Goal: Task Accomplishment & Management: Manage account settings

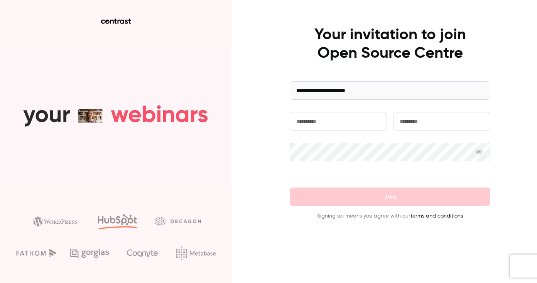
click at [330, 123] on input "text" at bounding box center [338, 121] width 97 height 19
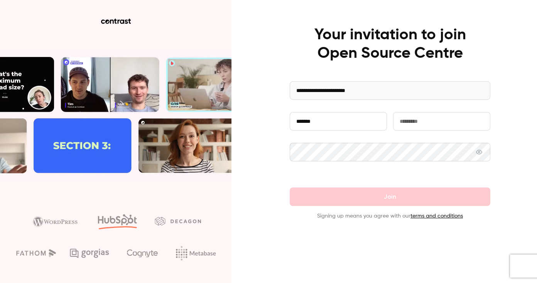
type input "*******"
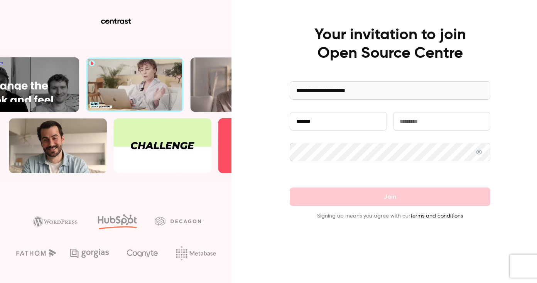
click at [404, 125] on input "text" at bounding box center [441, 121] width 97 height 19
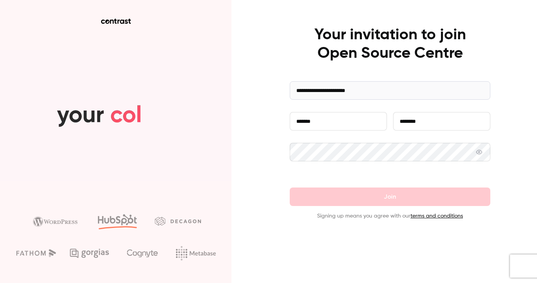
type input "********"
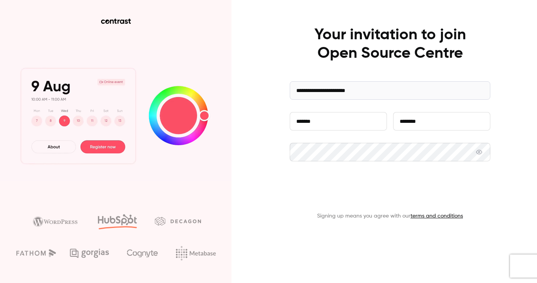
click at [348, 195] on button "Join" at bounding box center [390, 197] width 200 height 19
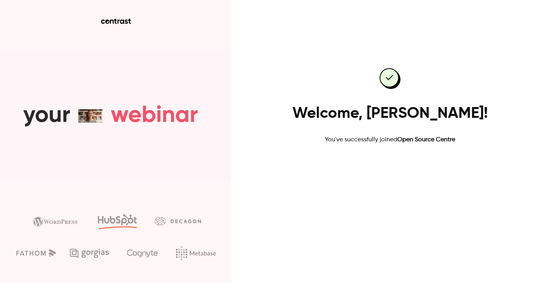
click at [381, 164] on link "Go to dashboard" at bounding box center [390, 169] width 66 height 19
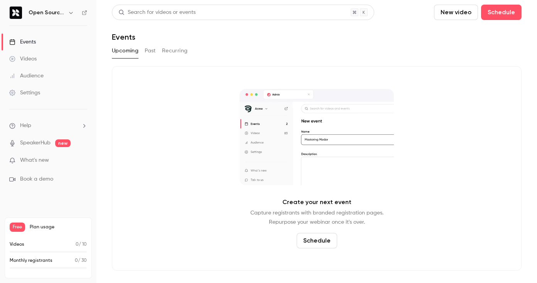
click at [35, 62] on div "Videos" at bounding box center [22, 59] width 27 height 8
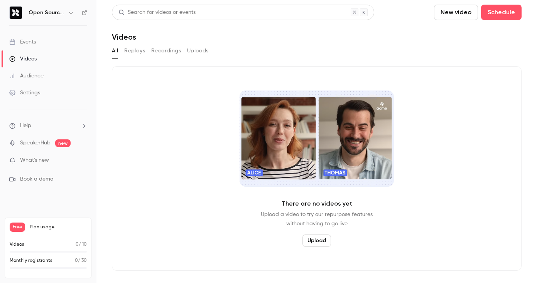
click at [37, 74] on div "Audience" at bounding box center [26, 76] width 34 height 8
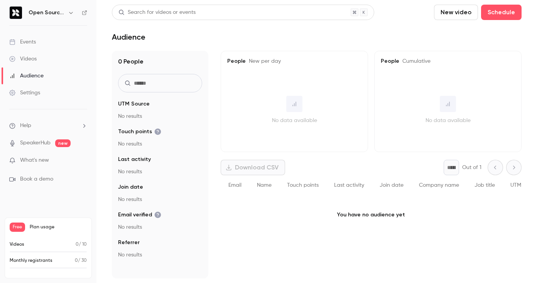
click at [38, 90] on div "Settings" at bounding box center [24, 93] width 31 height 8
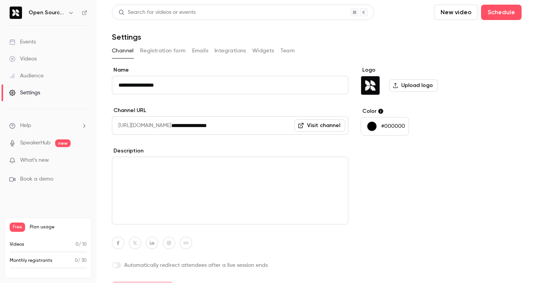
click at [192, 125] on input "**********" at bounding box center [259, 125] width 177 height 19
drag, startPoint x: 192, startPoint y: 125, endPoint x: 183, endPoint y: 125, distance: 9.6
click at [183, 125] on div "**********" at bounding box center [230, 125] width 236 height 19
click at [329, 129] on link "Visit channel" at bounding box center [319, 126] width 51 height 12
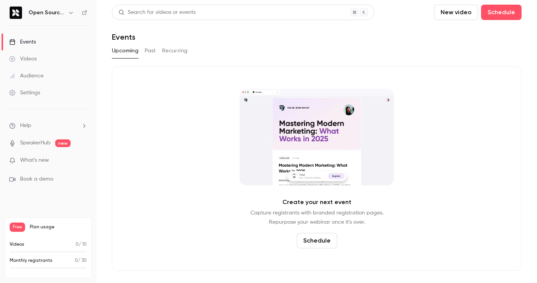
click at [29, 58] on div "Videos" at bounding box center [22, 59] width 27 height 8
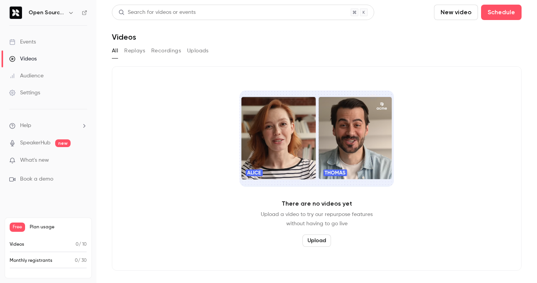
click at [30, 76] on div "Audience" at bounding box center [26, 76] width 34 height 8
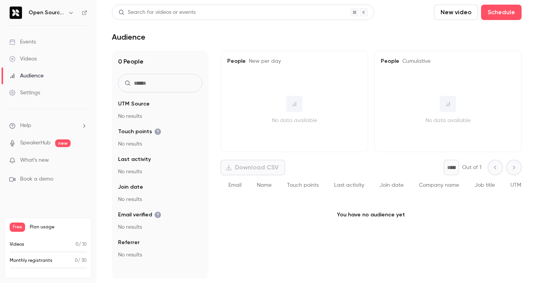
click at [35, 44] on div "Events" at bounding box center [22, 42] width 27 height 8
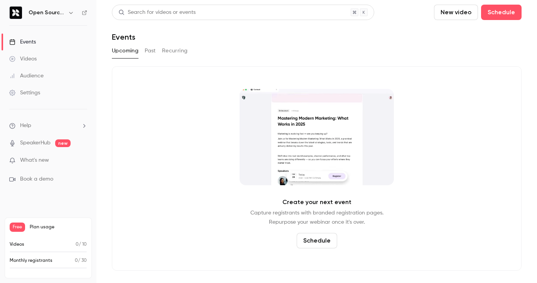
click at [34, 96] on div "Settings" at bounding box center [24, 93] width 31 height 8
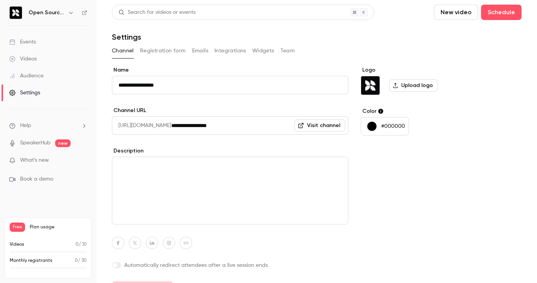
click at [174, 50] on button "Registration form" at bounding box center [163, 51] width 46 height 12
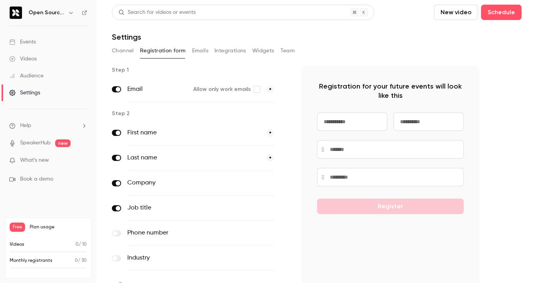
click at [202, 50] on button "Emails" at bounding box center [200, 51] width 16 height 12
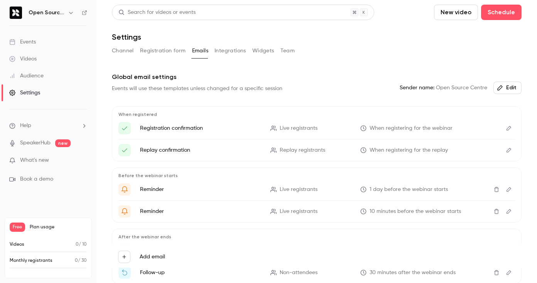
click at [233, 55] on button "Integrations" at bounding box center [230, 51] width 32 height 12
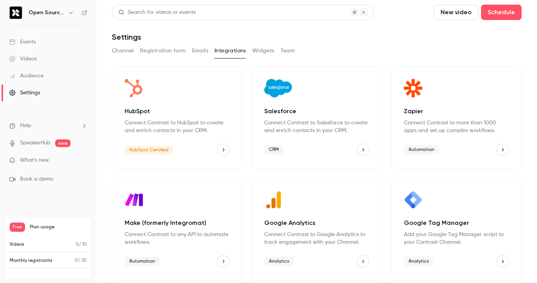
click at [259, 51] on button "Widgets" at bounding box center [263, 51] width 22 height 12
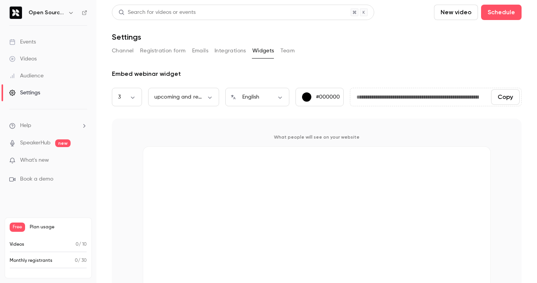
click at [291, 51] on button "Team" at bounding box center [287, 51] width 15 height 12
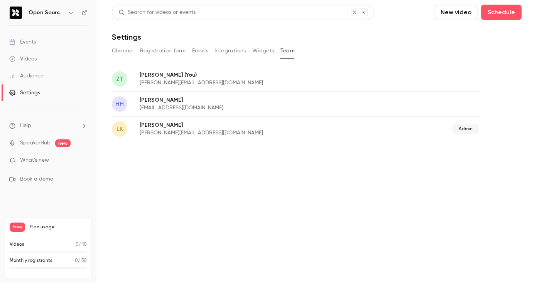
click at [126, 47] on button "Channel" at bounding box center [123, 51] width 22 height 12
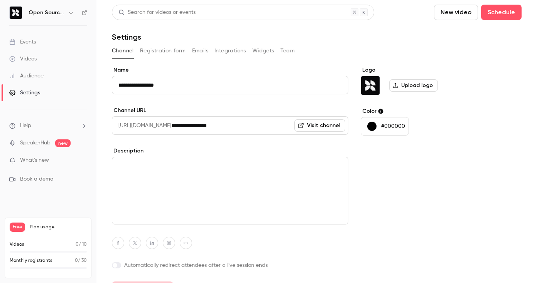
click at [39, 80] on link "Audience" at bounding box center [48, 75] width 96 height 17
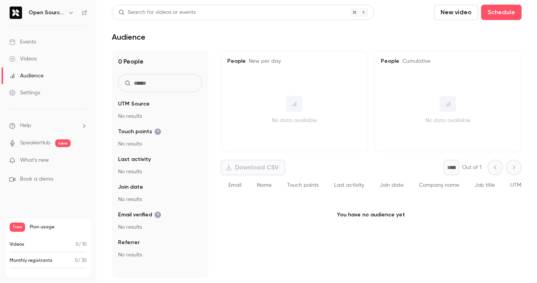
click at [32, 65] on link "Videos" at bounding box center [48, 59] width 96 height 17
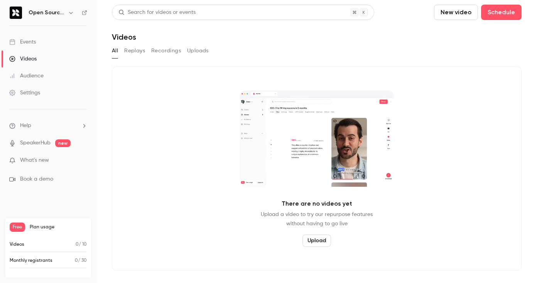
click at [30, 48] on link "Events" at bounding box center [48, 42] width 96 height 17
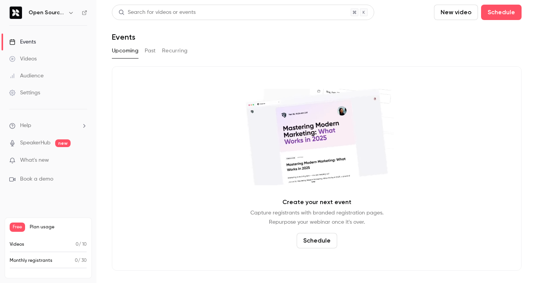
click at [31, 62] on div "Videos" at bounding box center [22, 59] width 27 height 8
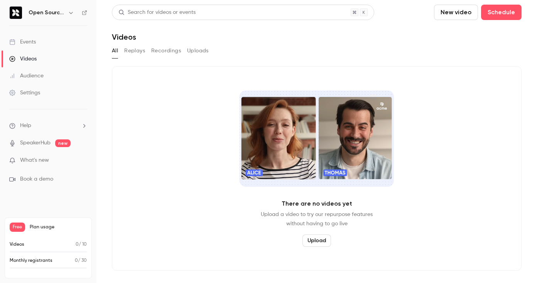
click at [40, 74] on div "Audience" at bounding box center [26, 76] width 34 height 8
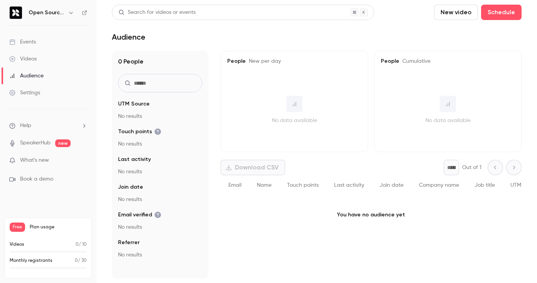
click at [32, 43] on div "Events" at bounding box center [22, 42] width 27 height 8
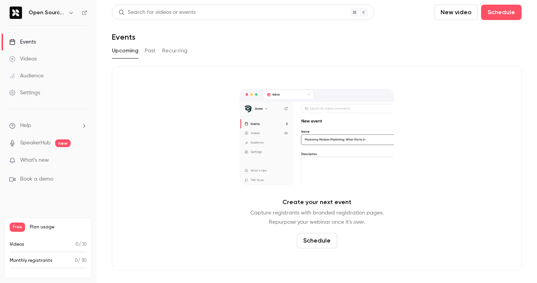
click at [148, 52] on button "Past" at bounding box center [150, 51] width 11 height 12
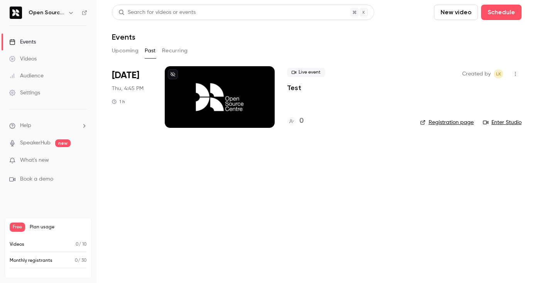
click at [169, 48] on button "Recurring" at bounding box center [175, 51] width 26 height 12
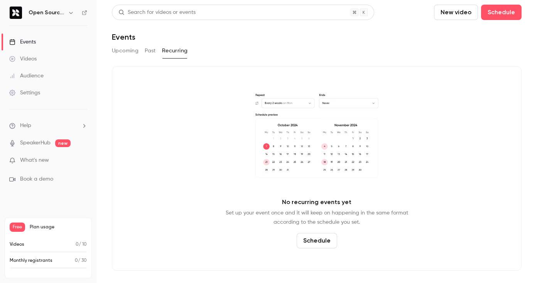
click at [128, 51] on button "Upcoming" at bounding box center [125, 51] width 27 height 12
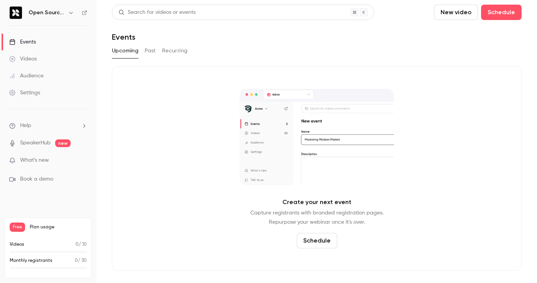
click at [37, 72] on link "Audience" at bounding box center [48, 75] width 96 height 17
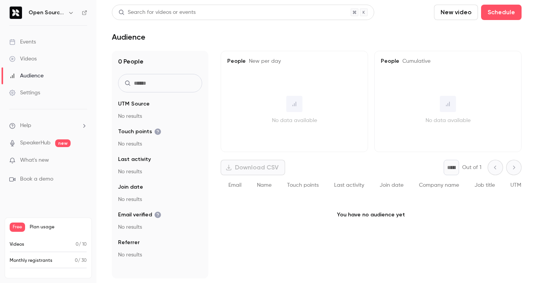
click at [44, 94] on link "Settings" at bounding box center [48, 92] width 96 height 17
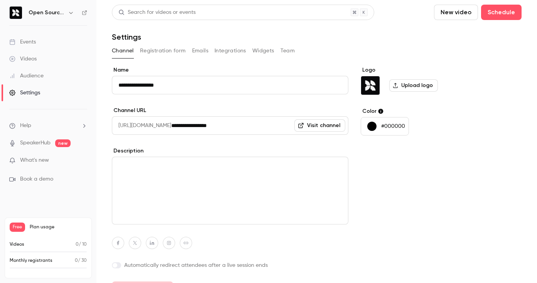
click at [155, 47] on button "Registration form" at bounding box center [163, 51] width 46 height 12
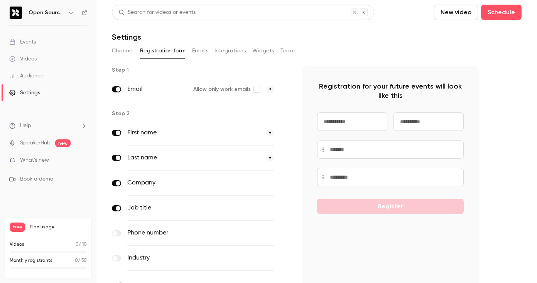
click at [202, 54] on button "Emails" at bounding box center [200, 51] width 16 height 12
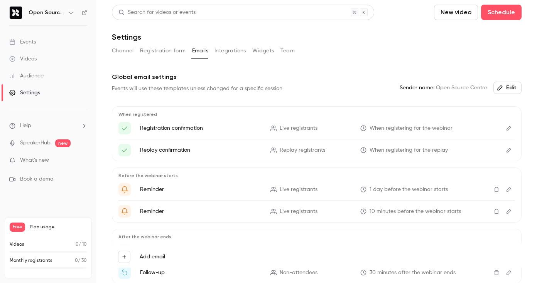
click at [220, 54] on button "Integrations" at bounding box center [230, 51] width 32 height 12
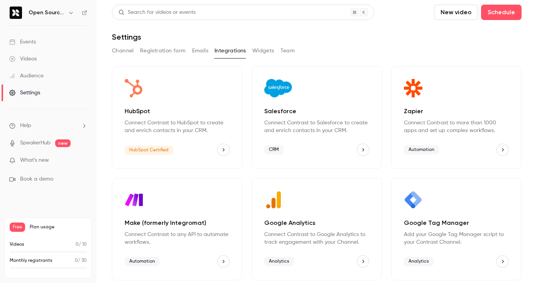
click at [257, 52] on button "Widgets" at bounding box center [263, 51] width 22 height 12
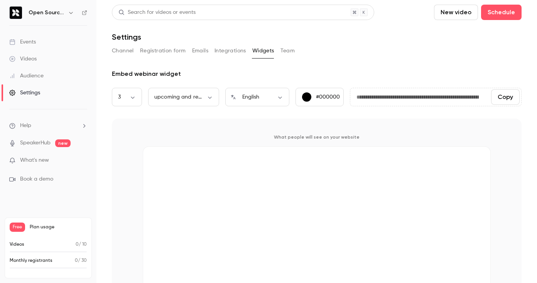
click at [289, 52] on button "Team" at bounding box center [287, 51] width 15 height 12
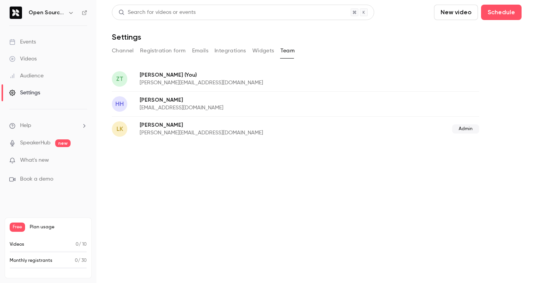
click at [165, 52] on button "Registration form" at bounding box center [163, 51] width 46 height 12
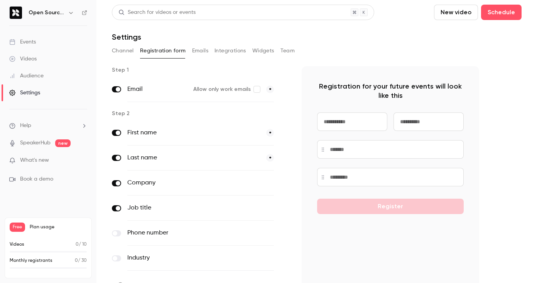
click at [200, 55] on button "Emails" at bounding box center [200, 51] width 16 height 12
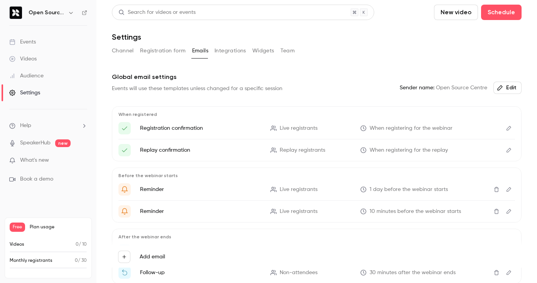
click at [37, 55] on link "Videos" at bounding box center [48, 59] width 96 height 17
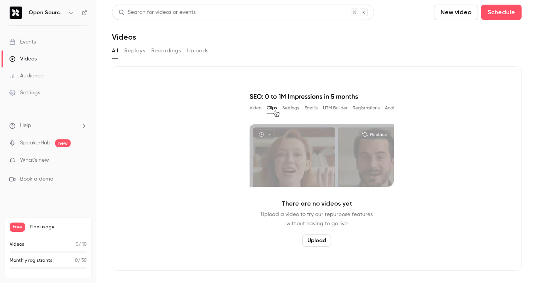
click at [192, 51] on button "Uploads" at bounding box center [198, 51] width 22 height 12
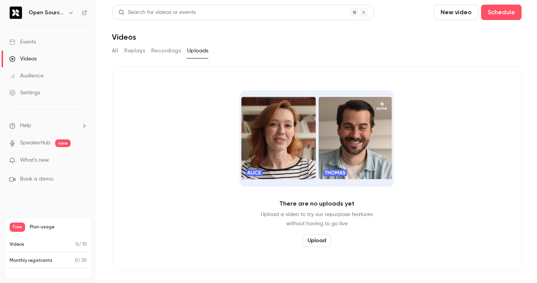
click at [136, 48] on button "Replays" at bounding box center [134, 51] width 21 height 12
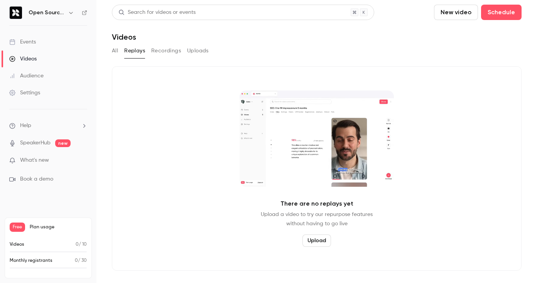
click at [29, 46] on link "Events" at bounding box center [48, 42] width 96 height 17
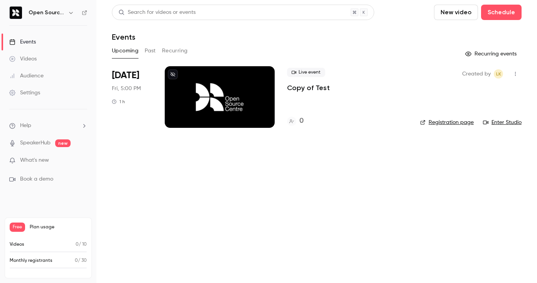
click at [190, 96] on div at bounding box center [220, 97] width 110 height 62
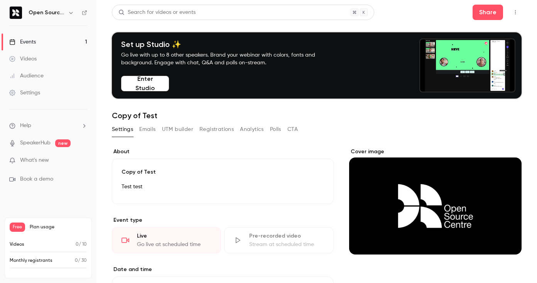
click at [44, 43] on link "Events 1" at bounding box center [48, 42] width 96 height 17
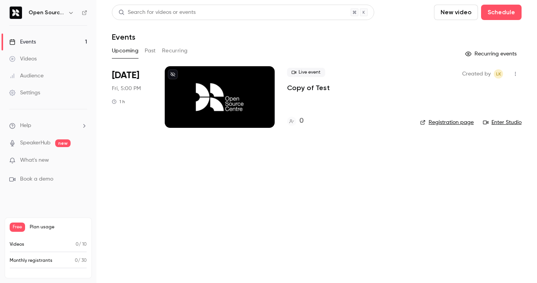
click at [446, 123] on link "Registration page" at bounding box center [447, 123] width 54 height 8
click at [32, 72] on div "Audience" at bounding box center [26, 76] width 34 height 8
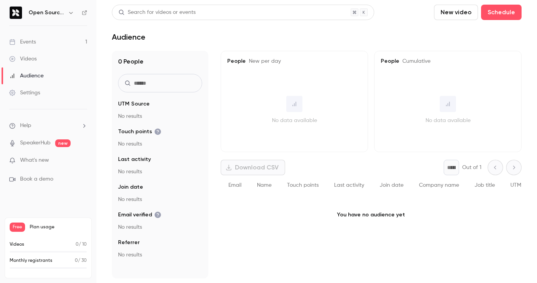
click at [26, 58] on div "Videos" at bounding box center [22, 59] width 27 height 8
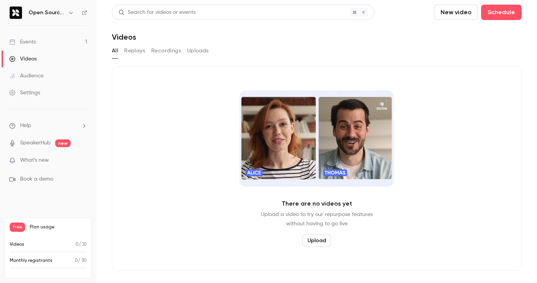
click at [33, 45] on div "Events" at bounding box center [22, 42] width 27 height 8
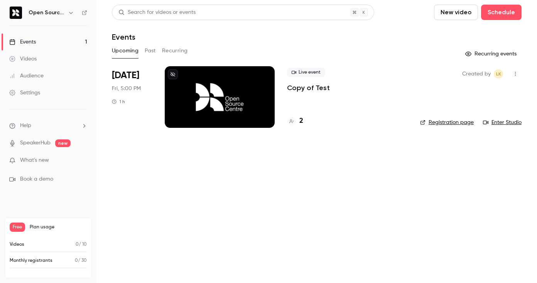
click at [124, 54] on button "Upcoming" at bounding box center [125, 51] width 27 height 12
click at [140, 80] on div "[DATE] Fri, 5:00 PM 1 h" at bounding box center [132, 97] width 40 height 62
click at [221, 91] on div at bounding box center [220, 97] width 110 height 62
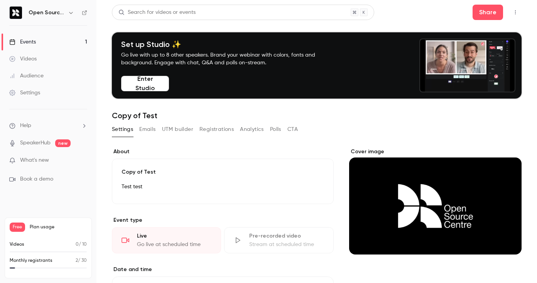
click at [210, 133] on button "Registrations" at bounding box center [216, 129] width 34 height 12
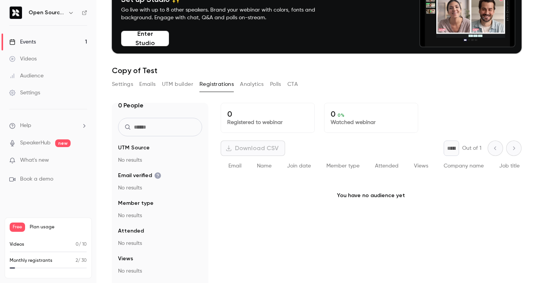
scroll to position [76, 0]
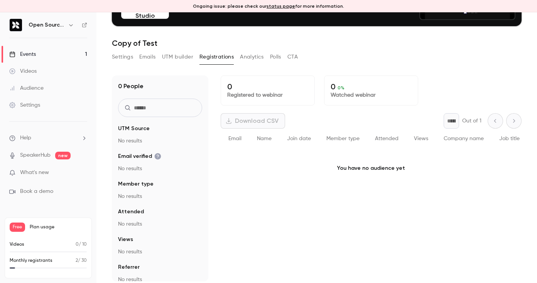
scroll to position [88, 0]
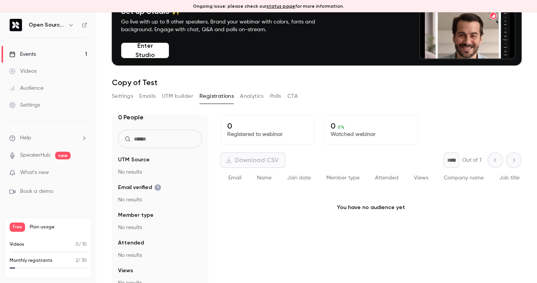
scroll to position [88, 0]
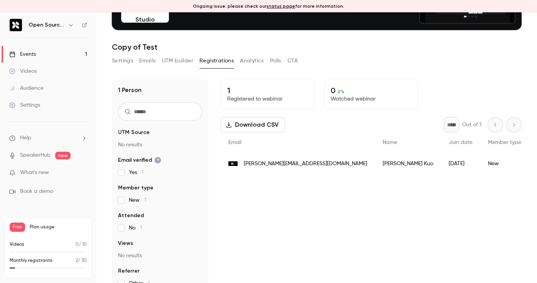
scroll to position [88, 0]
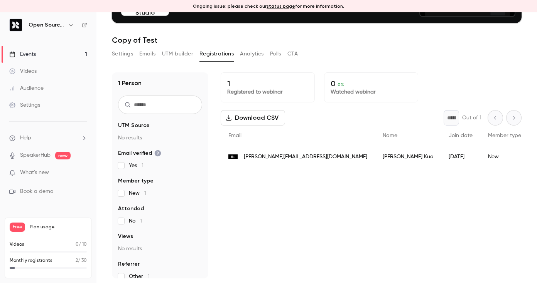
click at [281, 161] on div "lucas@opensourcecentre.org" at bounding box center [298, 157] width 154 height 22
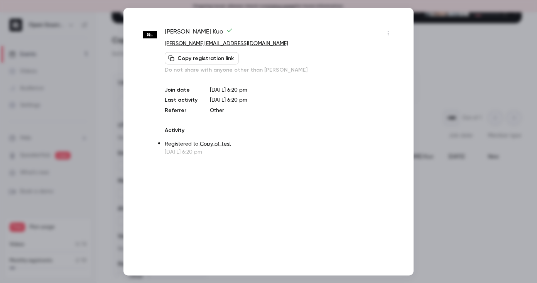
click at [382, 39] on div "Lucas Kuo" at bounding box center [279, 33] width 229 height 12
click at [386, 34] on icon "button" at bounding box center [388, 32] width 6 height 5
click at [436, 21] on div at bounding box center [268, 141] width 537 height 283
click at [104, 73] on div at bounding box center [268, 141] width 537 height 283
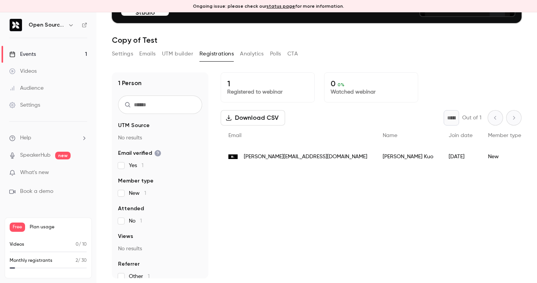
click at [148, 57] on button "Emails" at bounding box center [147, 54] width 16 height 12
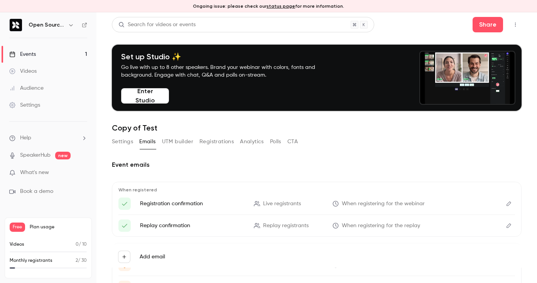
click at [175, 139] on button "UTM builder" at bounding box center [177, 142] width 31 height 12
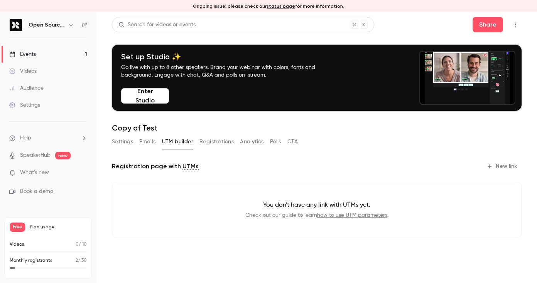
click at [216, 141] on button "Registrations" at bounding box center [216, 142] width 34 height 12
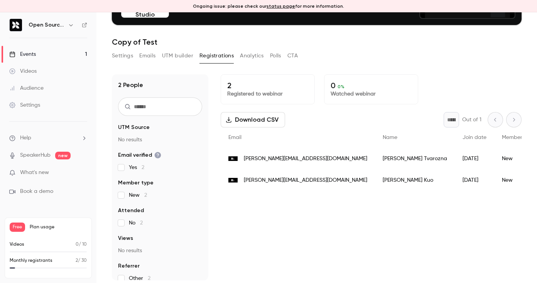
scroll to position [88, 0]
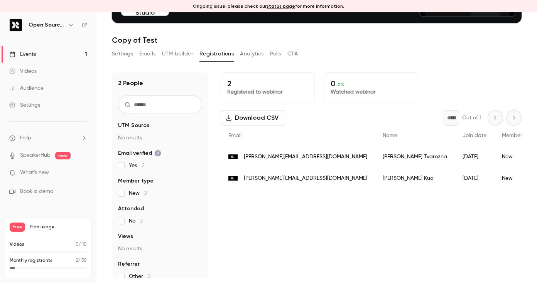
click at [251, 57] on button "Analytics" at bounding box center [252, 54] width 24 height 12
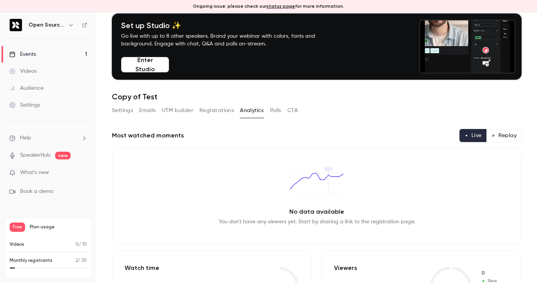
scroll to position [35, 0]
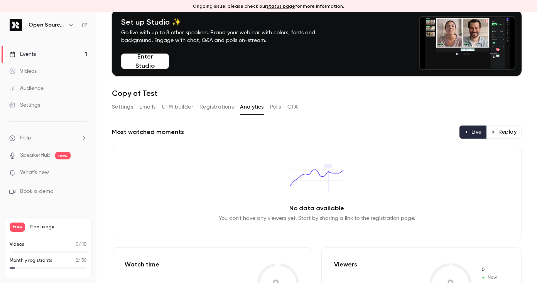
click at [269, 105] on div "Settings Emails UTM builder Registrations Analytics Polls CTA" at bounding box center [205, 107] width 186 height 12
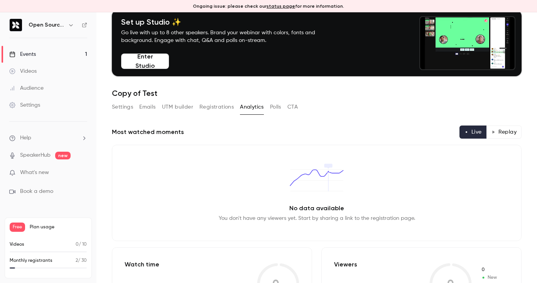
click at [272, 106] on button "Polls" at bounding box center [275, 107] width 11 height 12
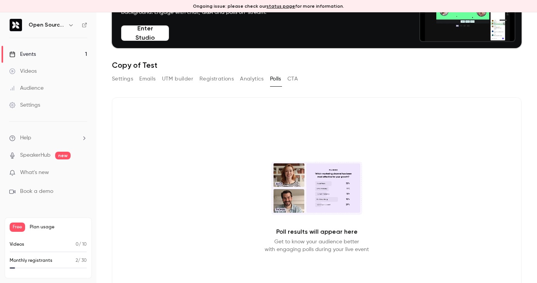
scroll to position [69, 0]
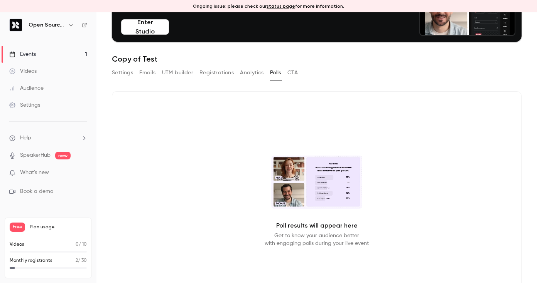
click at [293, 72] on button "CTA" at bounding box center [292, 73] width 10 height 12
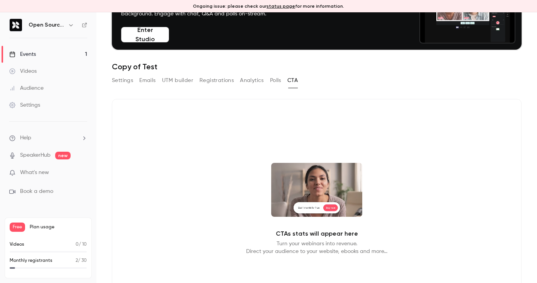
scroll to position [79, 0]
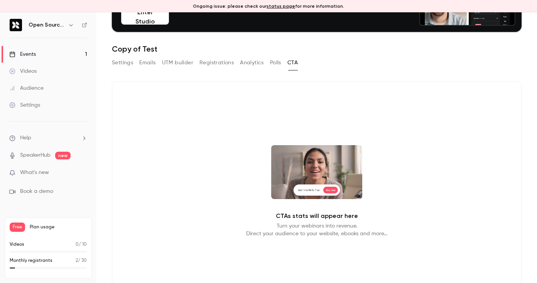
click at [19, 101] on div "Settings" at bounding box center [24, 105] width 31 height 8
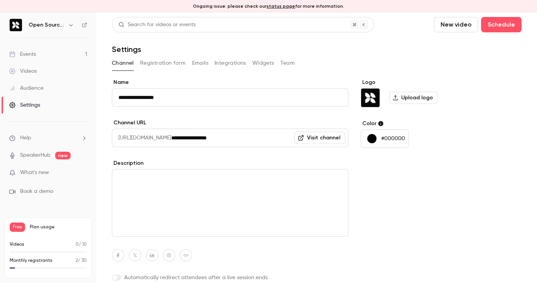
click at [162, 64] on button "Registration form" at bounding box center [163, 63] width 46 height 12
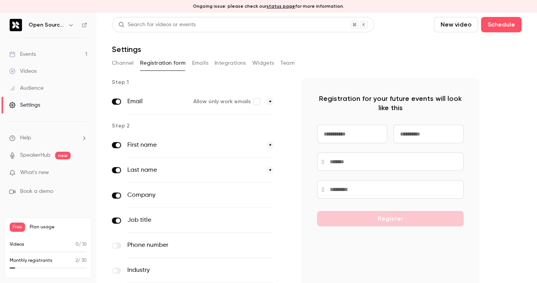
click at [128, 64] on button "Channel" at bounding box center [123, 63] width 22 height 12
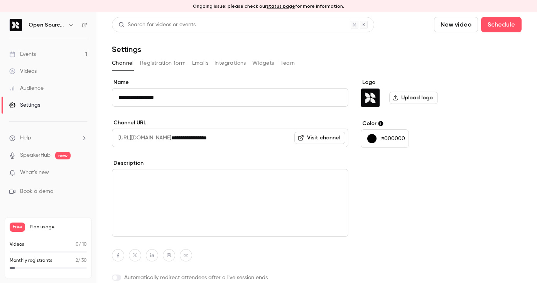
click at [197, 64] on button "Emails" at bounding box center [200, 63] width 16 height 12
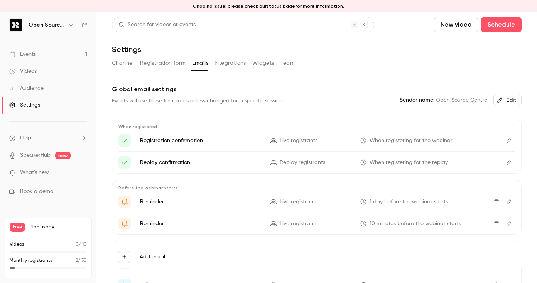
click at [227, 66] on button "Integrations" at bounding box center [230, 63] width 32 height 12
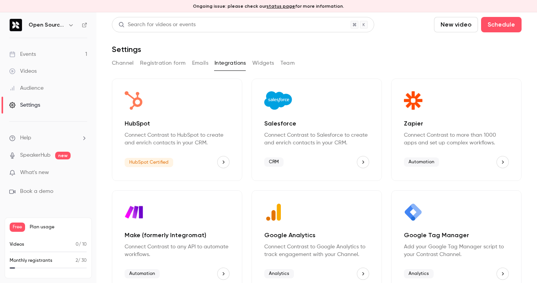
click at [270, 64] on button "Widgets" at bounding box center [263, 63] width 22 height 12
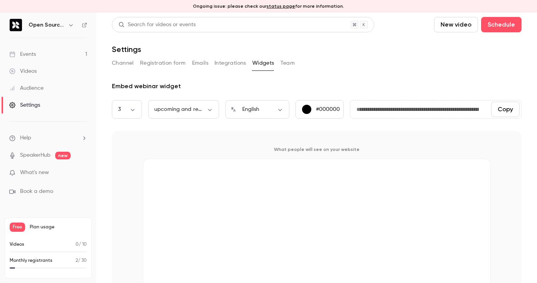
click at [290, 61] on button "Team" at bounding box center [287, 63] width 15 height 12
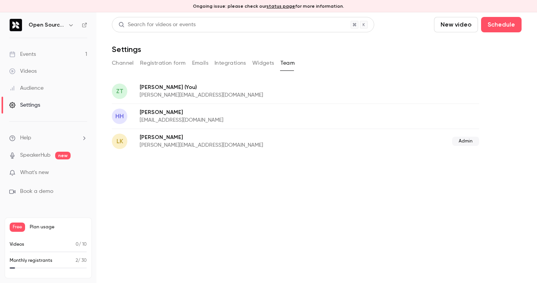
click at [30, 139] on span "Help" at bounding box center [25, 138] width 11 height 8
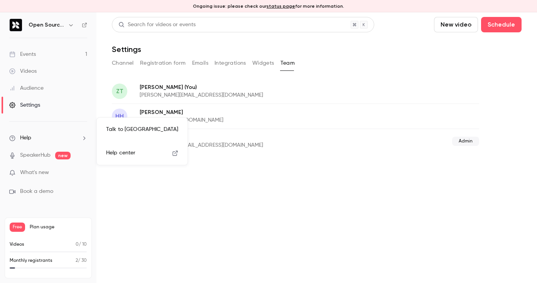
click at [126, 152] on span "Help center" at bounding box center [120, 153] width 29 height 8
